Goal: Entertainment & Leisure: Consume media (video, audio)

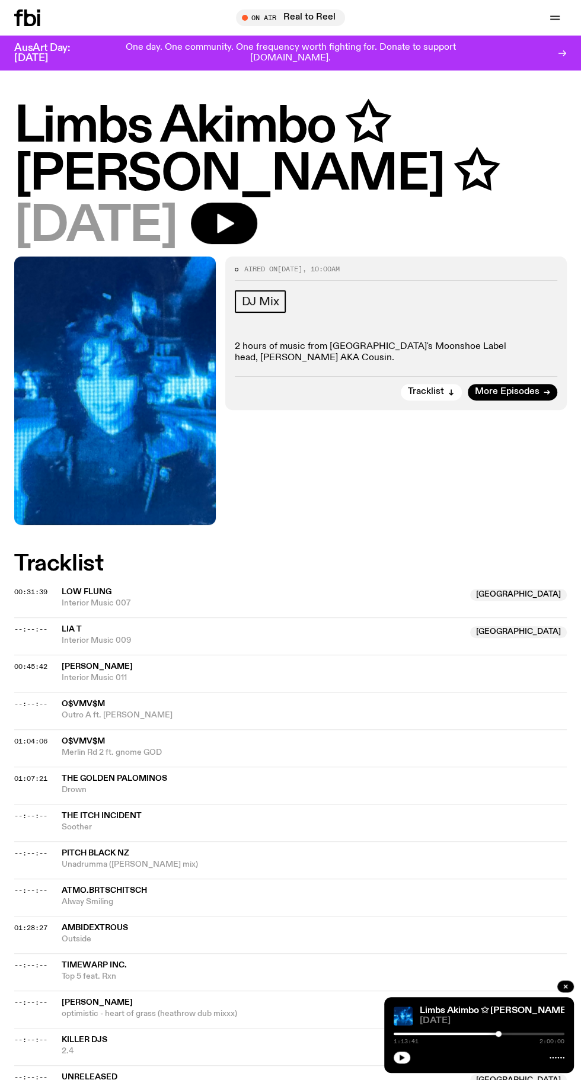
click at [229, 222] on icon "button" at bounding box center [225, 224] width 17 height 20
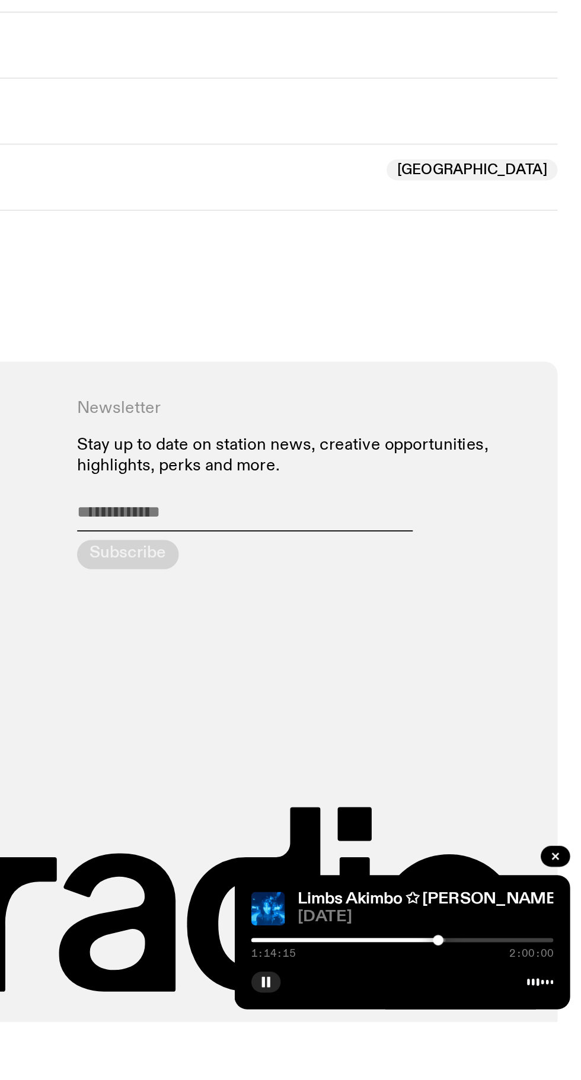
scroll to position [481, 0]
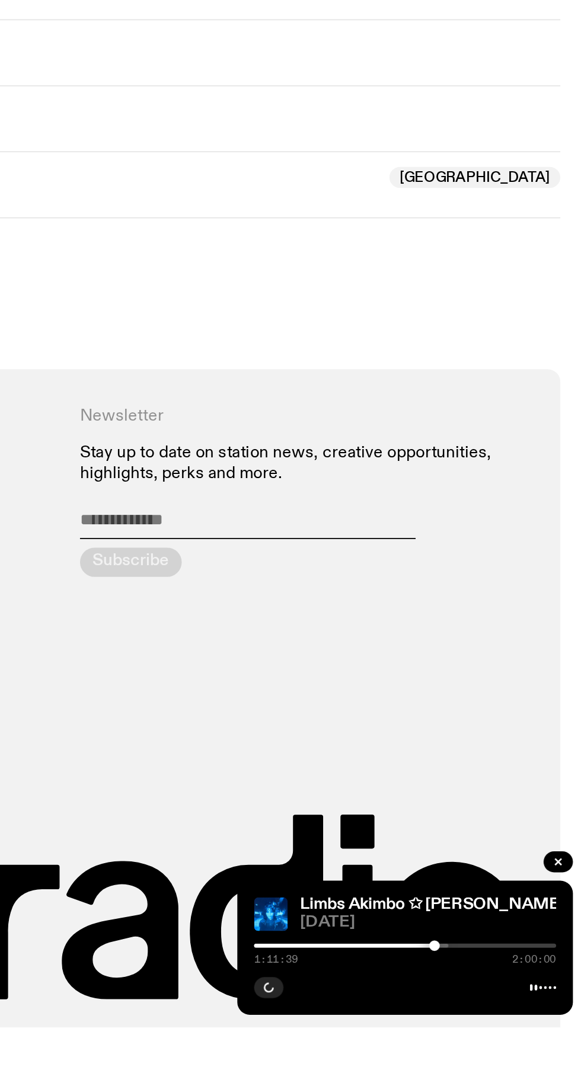
click at [499, 1035] on div at bounding box center [417, 1034] width 171 height 2
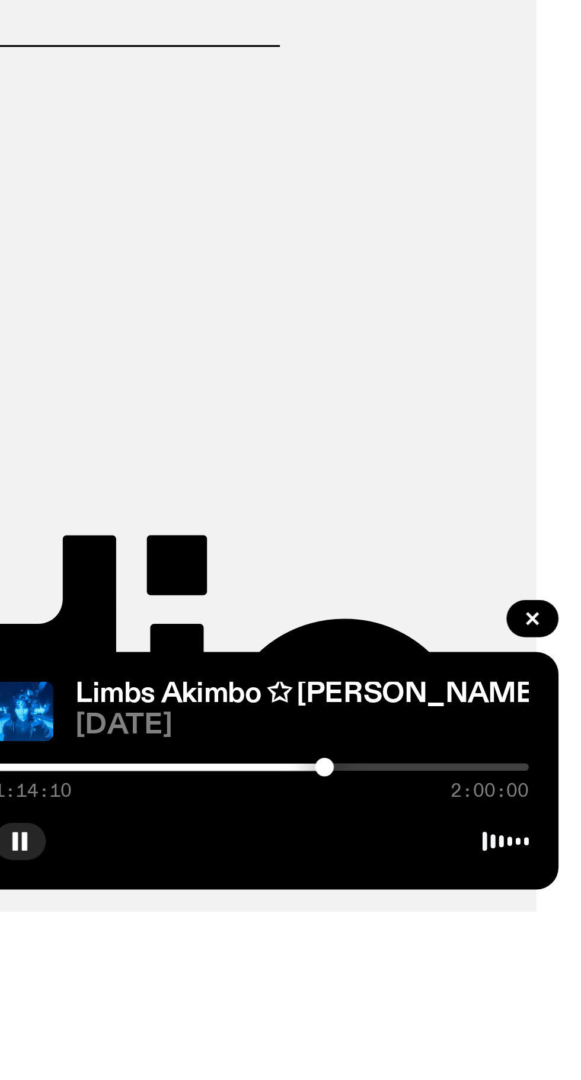
click at [493, 1035] on div at bounding box center [413, 1034] width 171 height 2
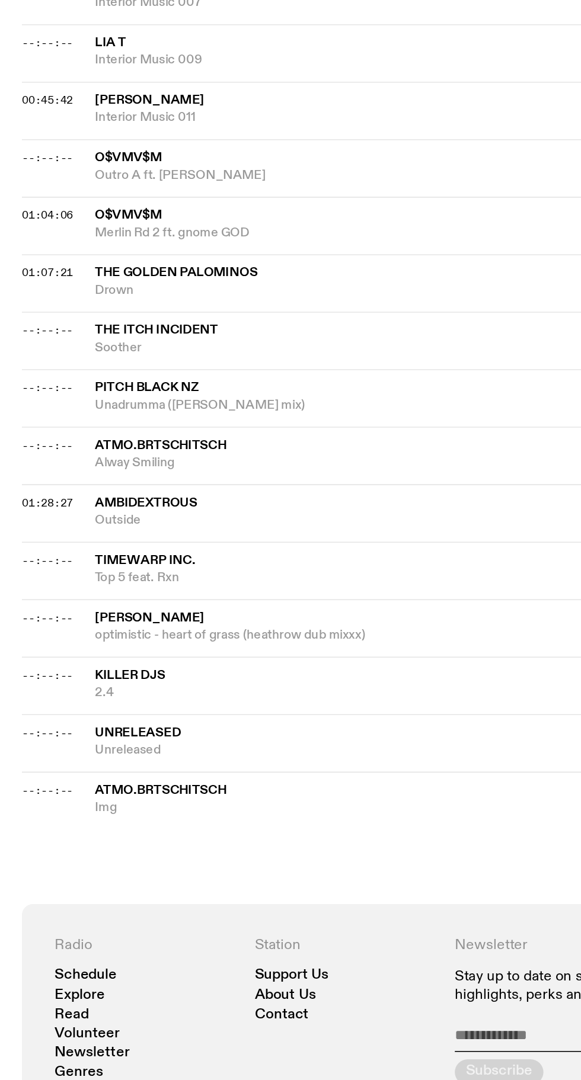
scroll to position [499, 0]
click at [110, 315] on span "The Itch Incident" at bounding box center [102, 317] width 80 height 8
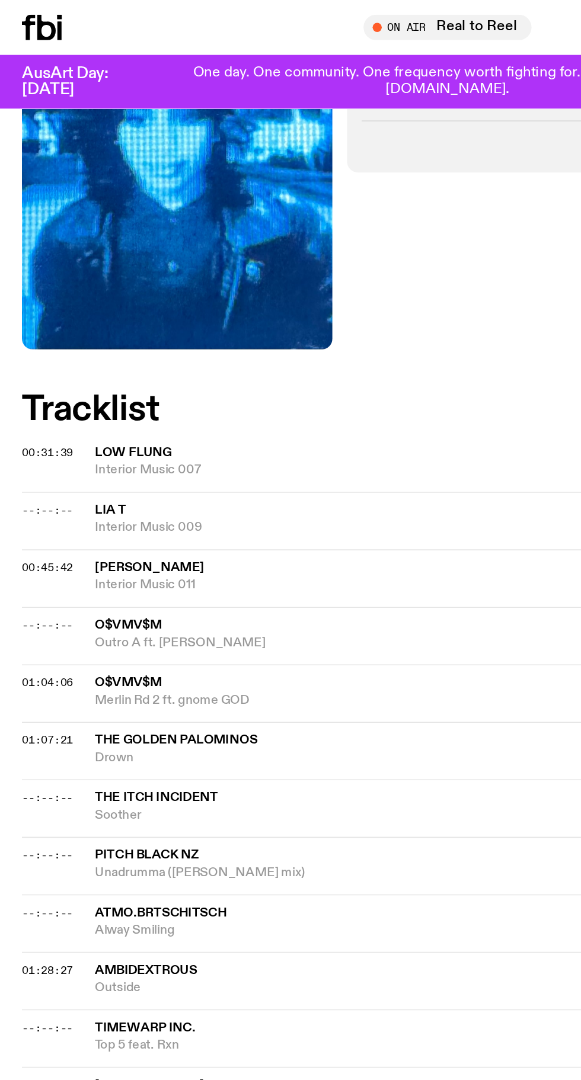
scroll to position [0, 0]
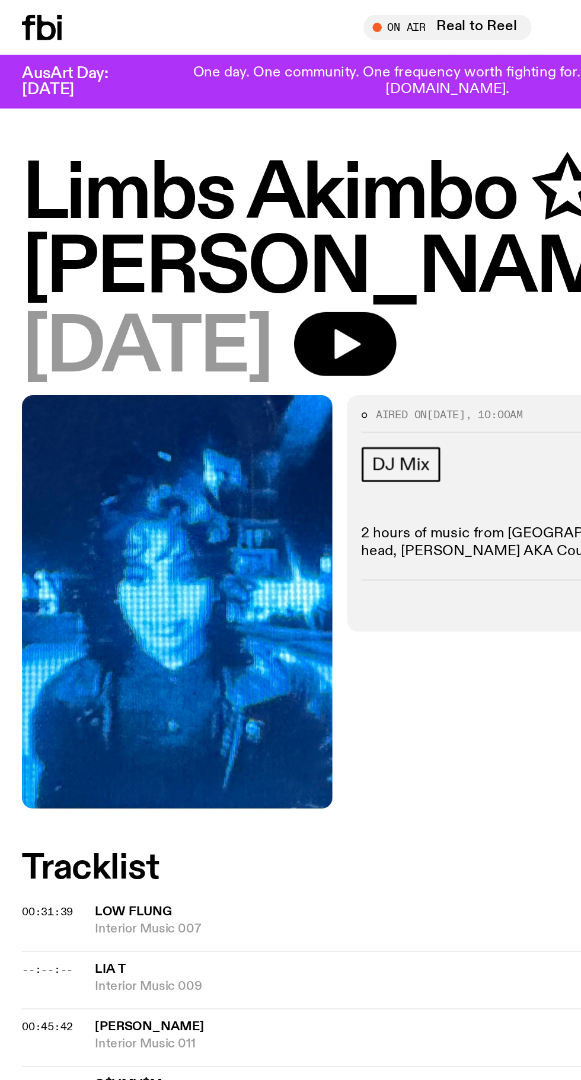
click at [234, 234] on icon "button" at bounding box center [224, 224] width 24 height 24
